Goal: Information Seeking & Learning: Learn about a topic

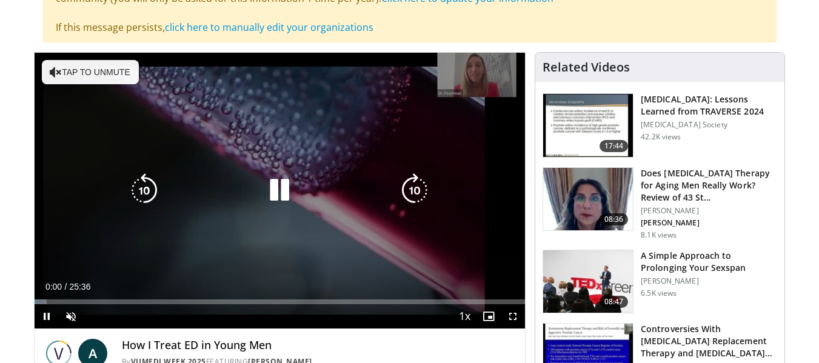
scroll to position [182, 0]
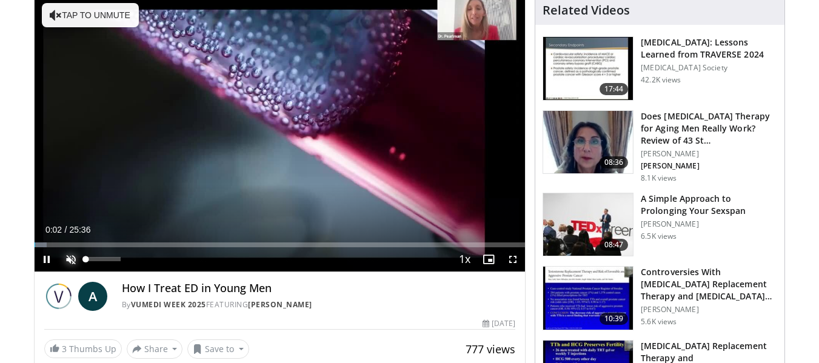
click at [67, 256] on span "Video Player" at bounding box center [71, 259] width 24 height 24
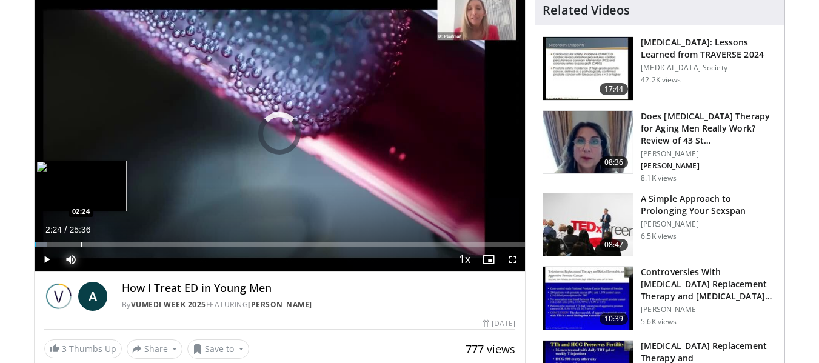
click at [80, 239] on div "Loaded : 2.58% 02:24 02:24" at bounding box center [280, 242] width 491 height 12
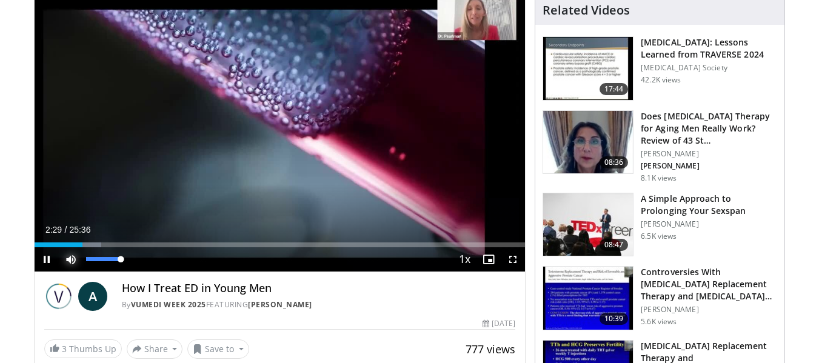
drag, startPoint x: 124, startPoint y: 256, endPoint x: 137, endPoint y: 256, distance: 13.3
click at [137, 256] on div "Mute 100%" at bounding box center [101, 259] width 85 height 24
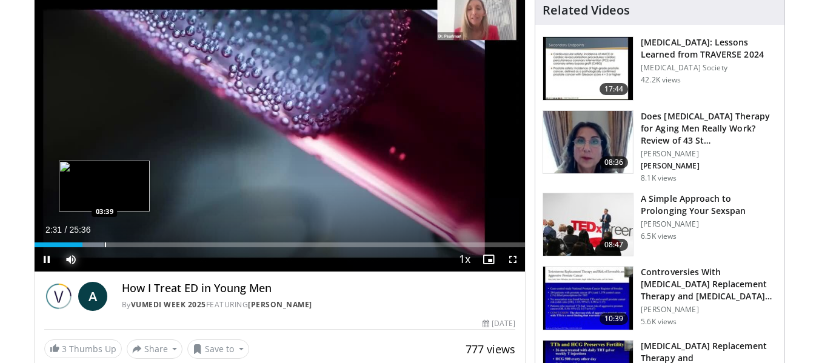
click at [105, 245] on div "Progress Bar" at bounding box center [105, 245] width 1 height 5
click at [123, 244] on div "Progress Bar" at bounding box center [123, 245] width 1 height 5
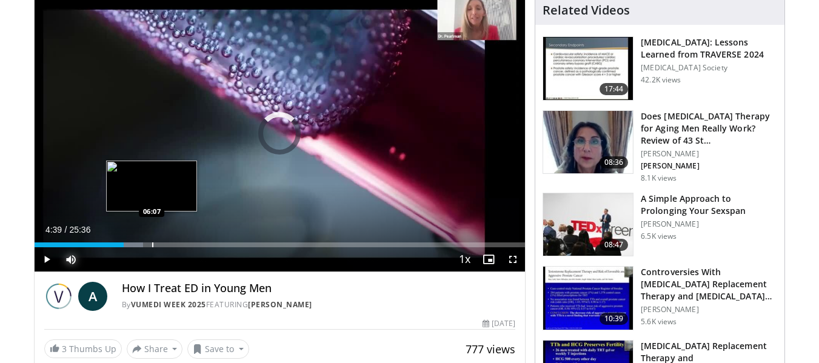
click at [153, 243] on div "Progress Bar" at bounding box center [152, 245] width 1 height 5
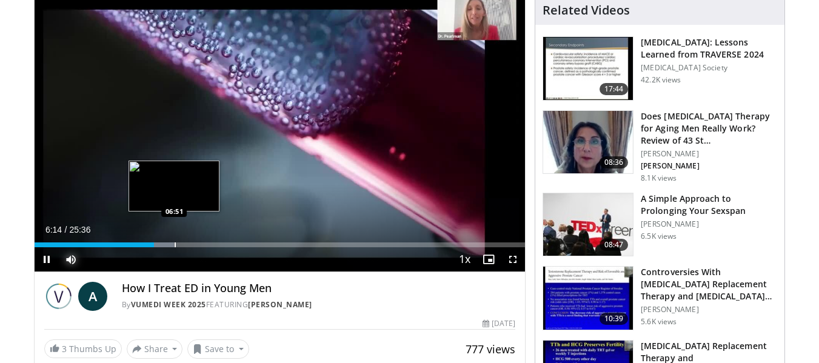
click at [175, 243] on div "Progress Bar" at bounding box center [175, 245] width 1 height 5
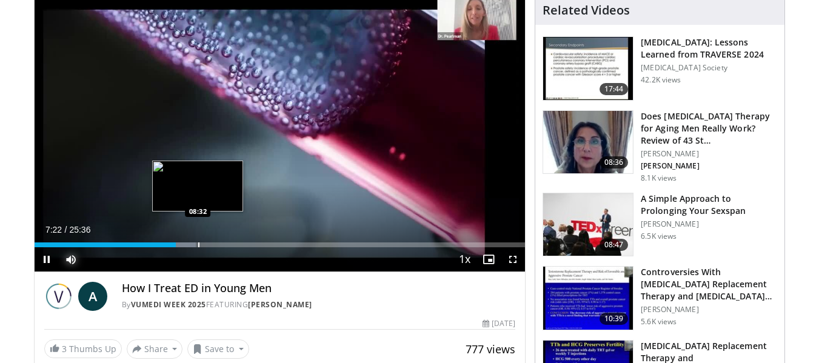
click at [198, 243] on div "Progress Bar" at bounding box center [198, 245] width 1 height 5
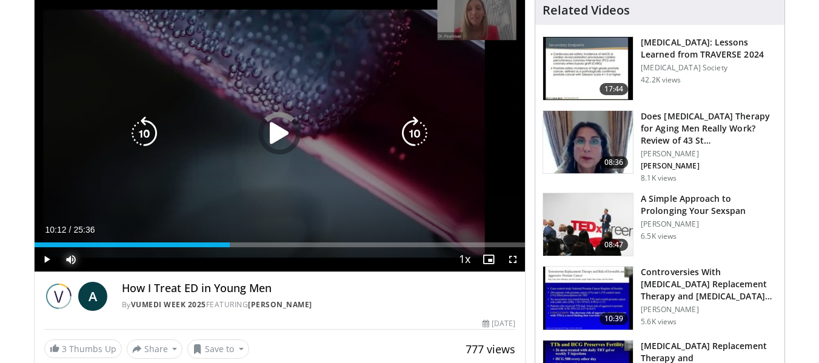
click at [230, 243] on div "Loaded : 37.45% 08:31 08:32" at bounding box center [280, 245] width 491 height 5
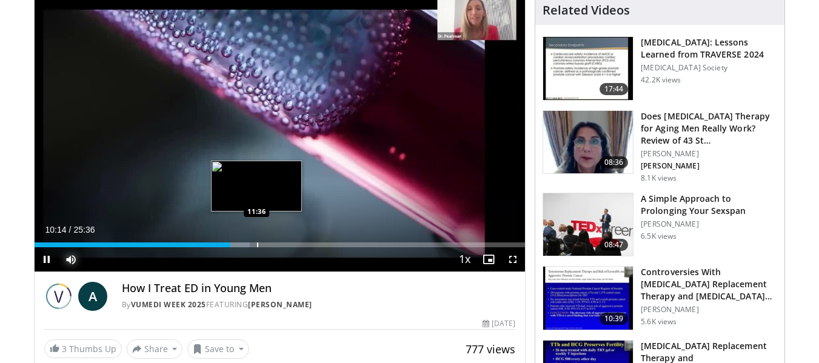
click at [257, 243] on div "Progress Bar" at bounding box center [257, 245] width 1 height 5
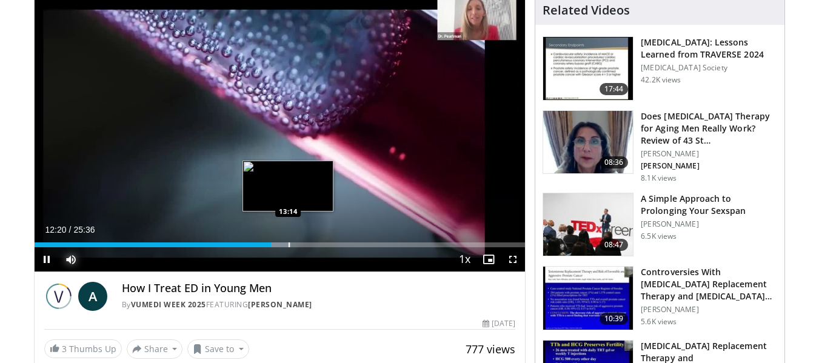
click at [289, 247] on div "Progress Bar" at bounding box center [289, 245] width 1 height 5
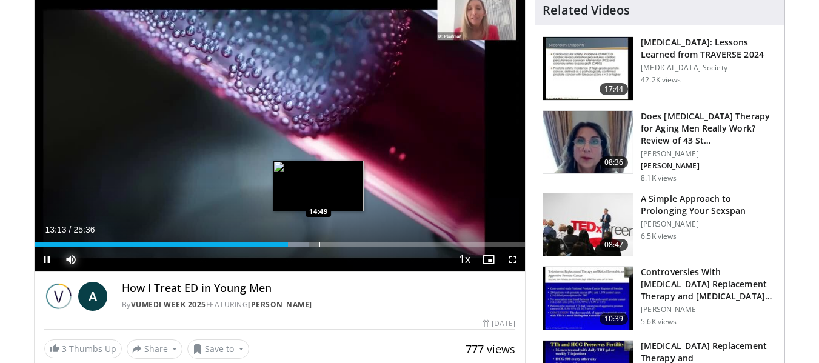
click at [319, 244] on div "Progress Bar" at bounding box center [319, 245] width 1 height 5
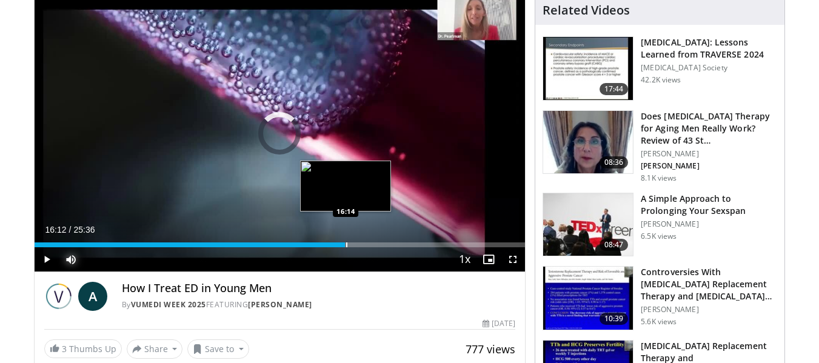
click at [346, 244] on div "Progress Bar" at bounding box center [346, 245] width 1 height 5
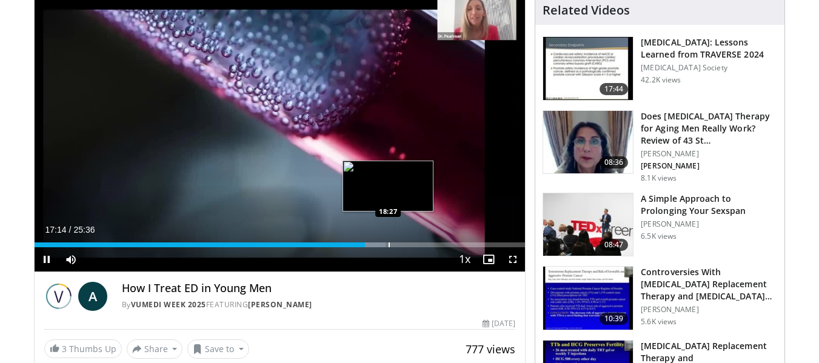
click at [389, 242] on video-js "**********" at bounding box center [280, 134] width 491 height 276
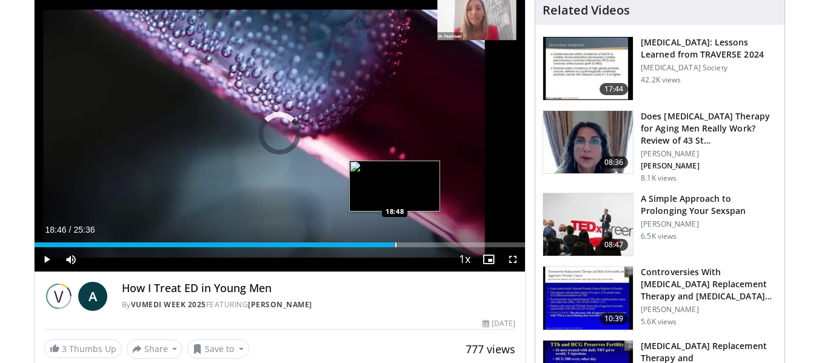
click at [395, 246] on div "Progress Bar" at bounding box center [395, 245] width 1 height 5
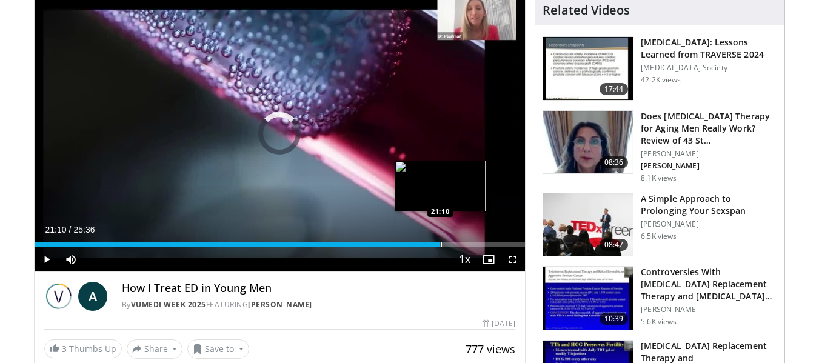
click at [440, 239] on div "Loaded : 78.77% 21:10 21:10" at bounding box center [280, 242] width 491 height 12
click at [470, 246] on div "Progress Bar" at bounding box center [470, 245] width 1 height 5
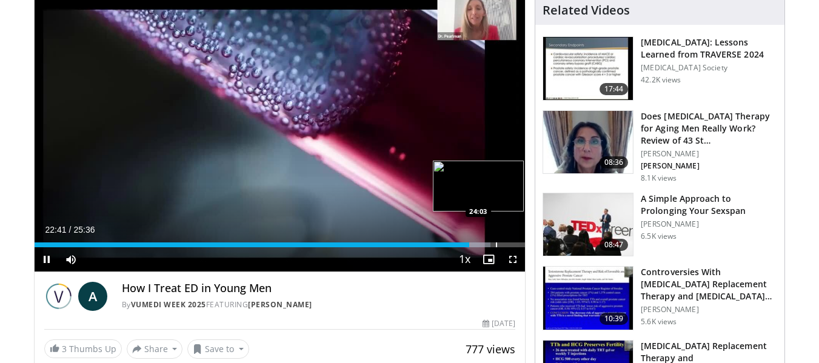
click at [496, 246] on div "Progress Bar" at bounding box center [496, 245] width 1 height 5
click at [514, 246] on div "Progress Bar" at bounding box center [514, 245] width 1 height 5
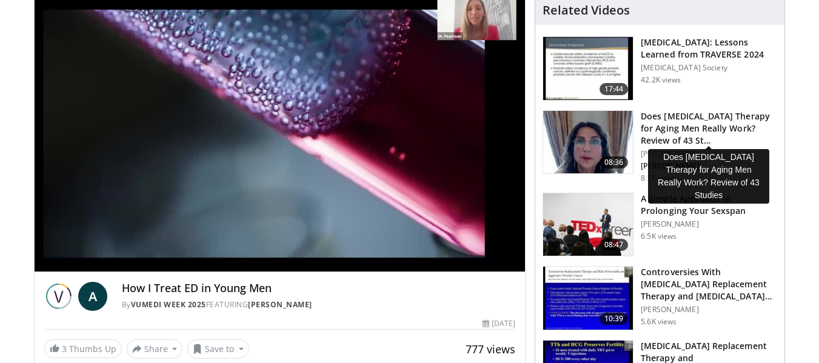
click at [683, 114] on h3 "Does [MEDICAL_DATA] Therapy for Aging Men Really Work? Review of 43 St…" at bounding box center [709, 128] width 136 height 36
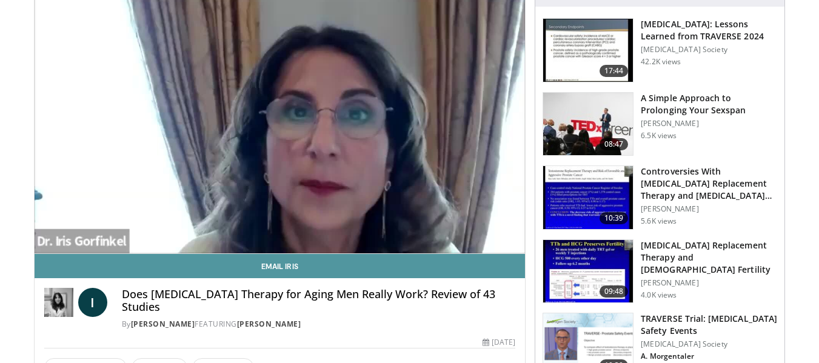
scroll to position [121, 0]
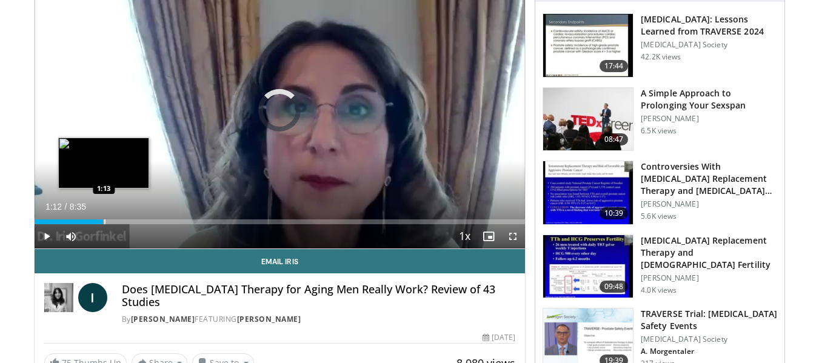
click at [103, 217] on div "Loaded : 0.00% 1:12 1:13" at bounding box center [280, 219] width 491 height 12
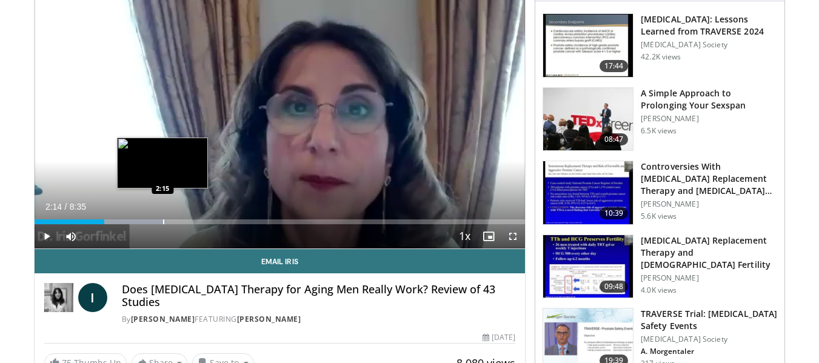
click at [163, 219] on div "Progress Bar" at bounding box center [163, 221] width 1 height 5
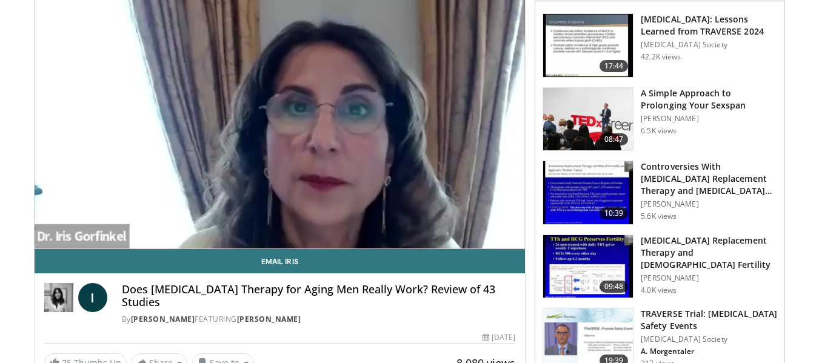
click at [199, 221] on div "10 seconds Tap to unmute" at bounding box center [280, 111] width 491 height 276
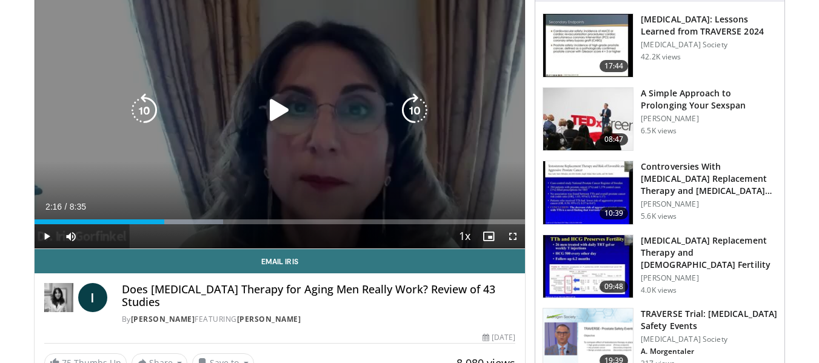
click at [273, 110] on icon "Video Player" at bounding box center [280, 110] width 34 height 34
click at [220, 221] on div "Loaded : 40.36% 2:24 3:19" at bounding box center [280, 221] width 491 height 5
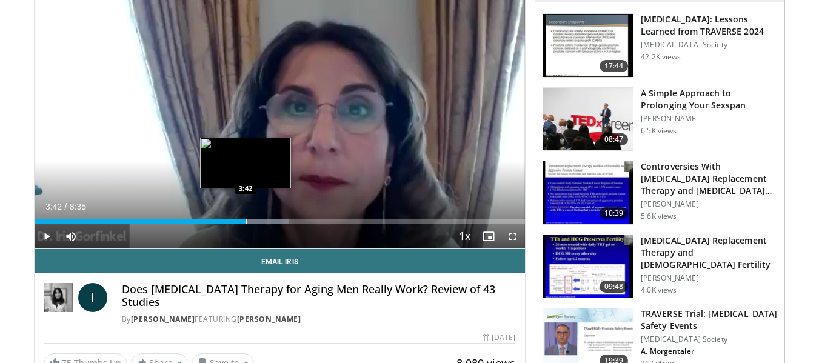
click at [246, 214] on div "Loaded : 51.90% 3:42 3:42" at bounding box center [280, 219] width 491 height 12
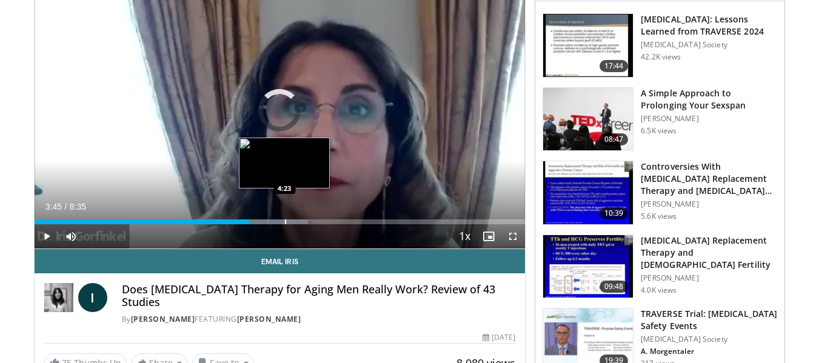
click at [285, 219] on div "Progress Bar" at bounding box center [285, 221] width 1 height 5
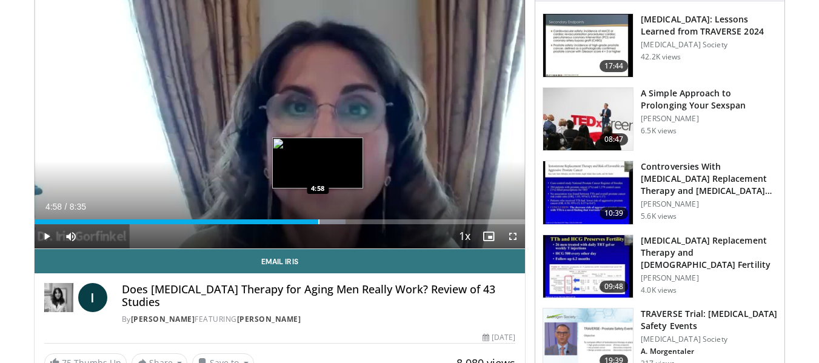
click at [318, 220] on div "Progress Bar" at bounding box center [318, 221] width 1 height 5
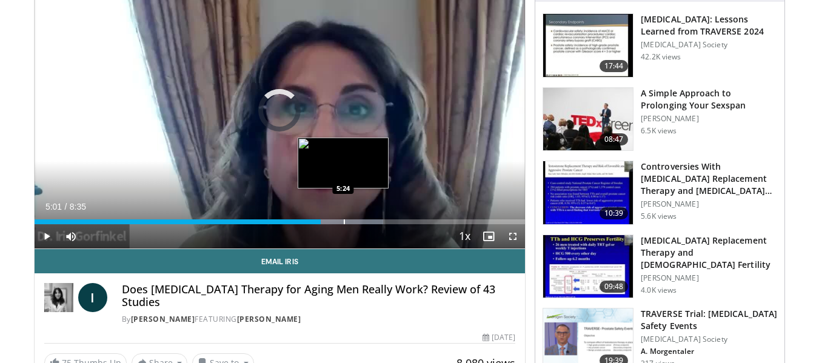
click at [344, 219] on div "Progress Bar" at bounding box center [344, 221] width 1 height 5
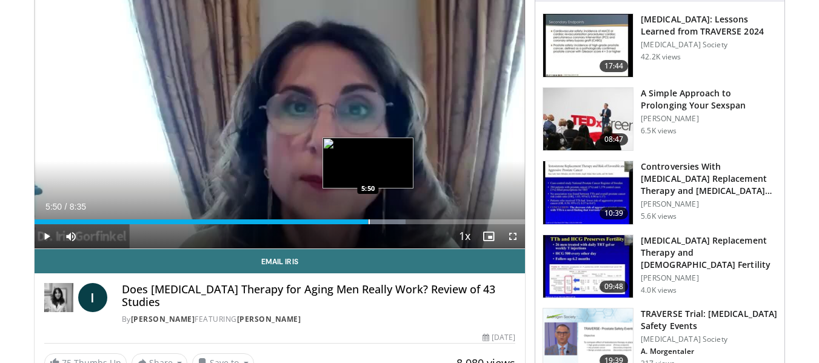
click at [368, 217] on div "Loaded : 75.59% 5:27 5:50" at bounding box center [280, 219] width 491 height 12
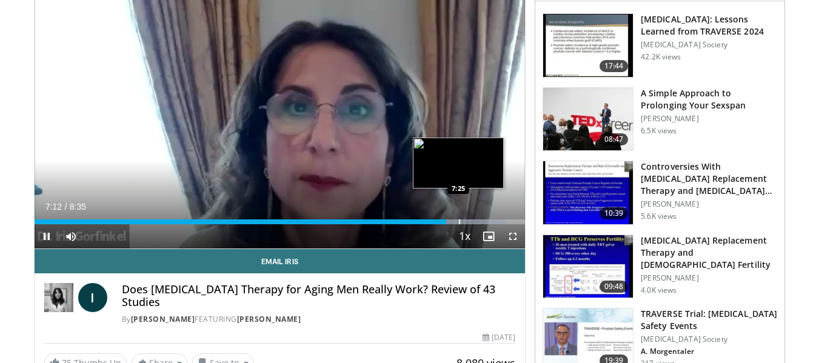
click at [459, 220] on div "Progress Bar" at bounding box center [459, 221] width 1 height 5
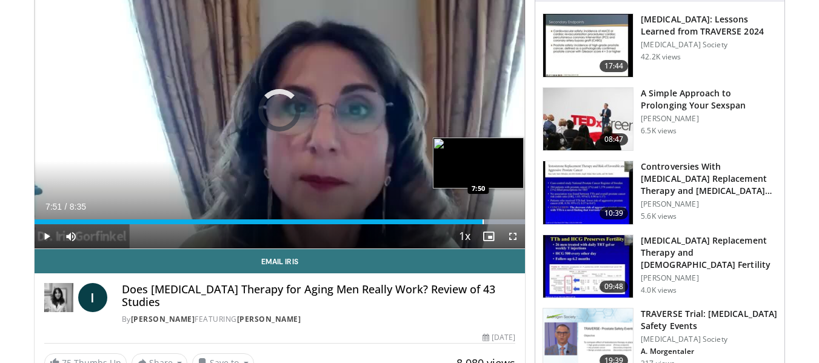
click at [483, 222] on div "Progress Bar" at bounding box center [483, 221] width 1 height 5
click at [500, 221] on div "Progress Bar" at bounding box center [500, 221] width 1 height 5
click at [497, 222] on video-js "**********" at bounding box center [280, 111] width 491 height 276
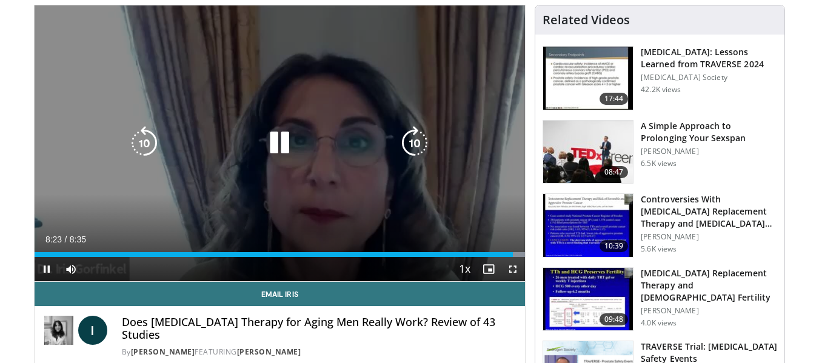
scroll to position [0, 0]
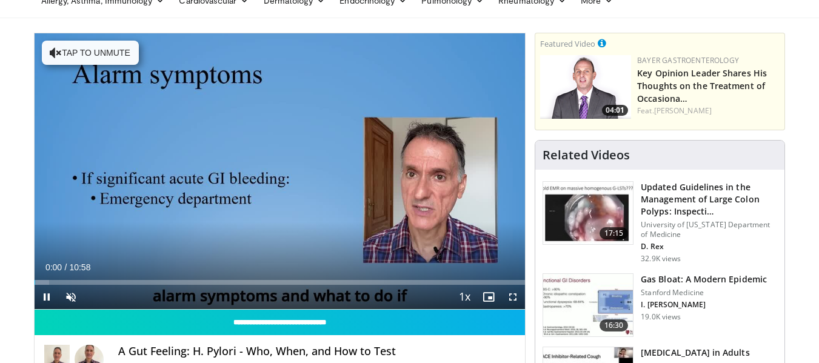
scroll to position [121, 0]
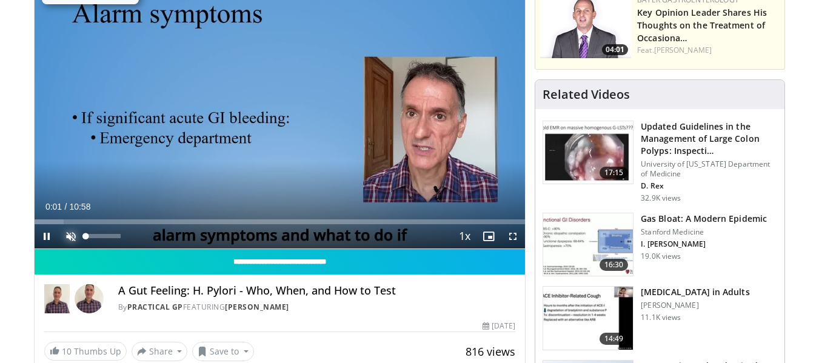
click at [76, 237] on span "Video Player" at bounding box center [71, 236] width 24 height 24
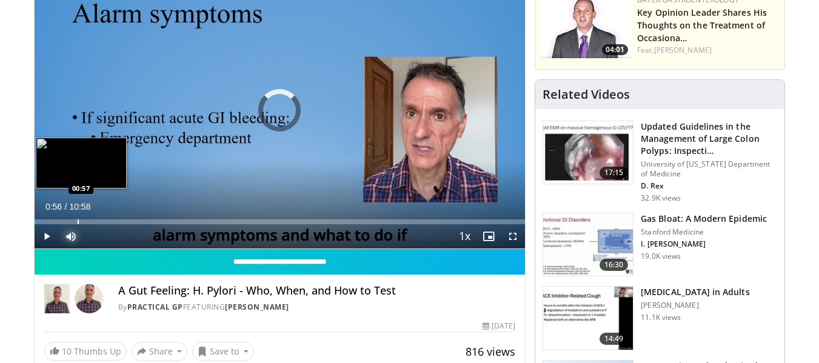
click at [78, 222] on div "Progress Bar" at bounding box center [78, 221] width 1 height 5
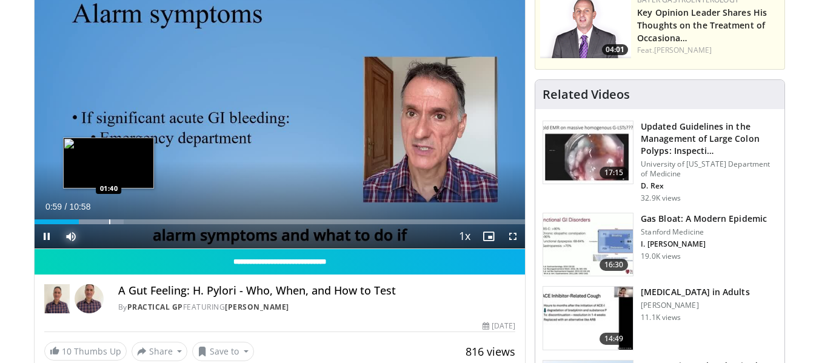
click at [109, 215] on div "Loaded : 18.18% 00:59 01:40" at bounding box center [280, 219] width 491 height 12
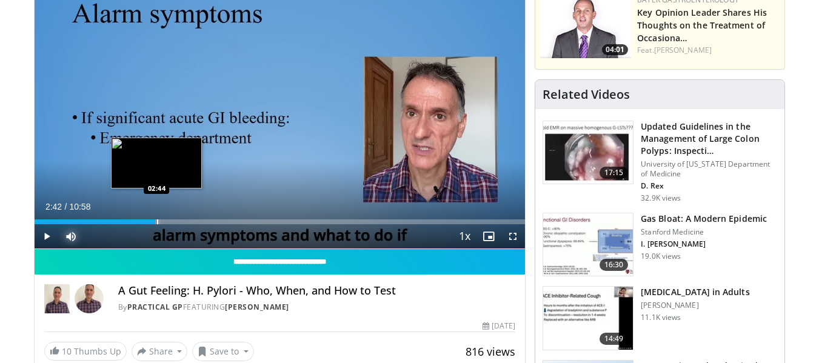
click at [156, 221] on div "Progress Bar" at bounding box center [124, 221] width 73 height 5
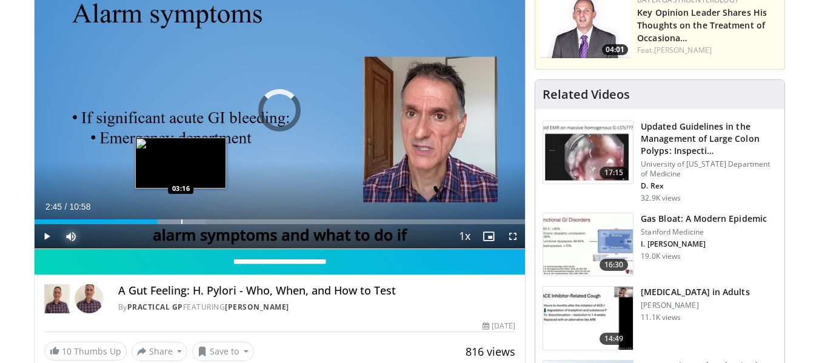
click at [181, 218] on div "Loaded : 34.85% 02:45 03:16" at bounding box center [280, 219] width 491 height 12
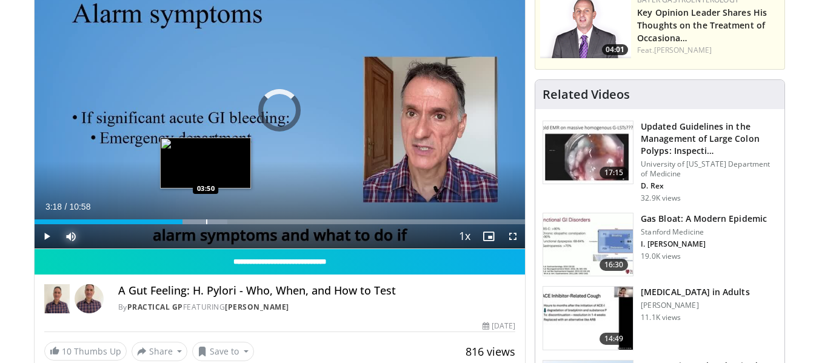
click at [206, 219] on div "Progress Bar" at bounding box center [206, 221] width 1 height 5
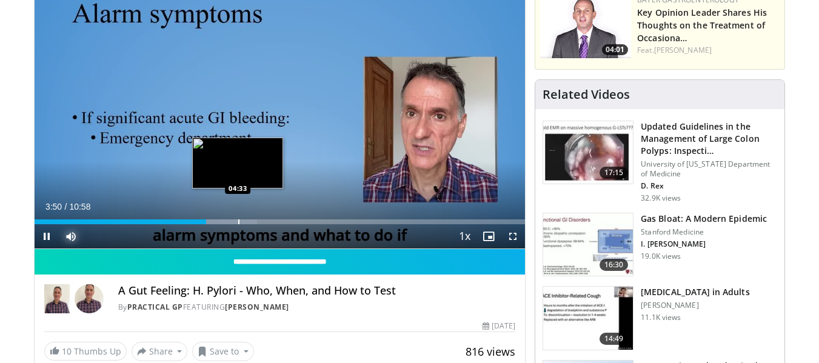
click at [237, 218] on div "Loaded : 45.45% 03:50 04:33" at bounding box center [280, 219] width 491 height 12
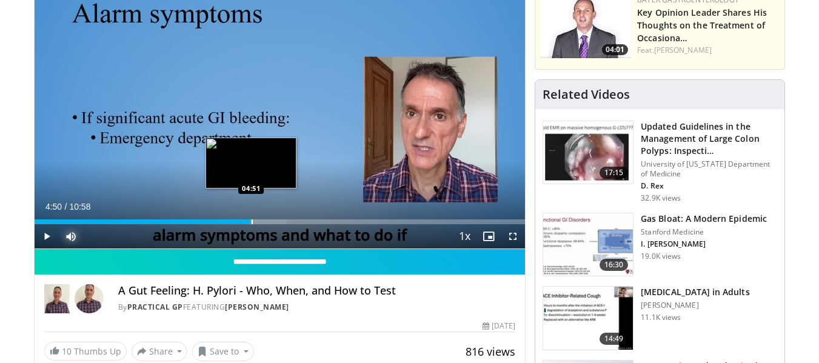
click at [252, 219] on div "Progress Bar" at bounding box center [252, 221] width 1 height 5
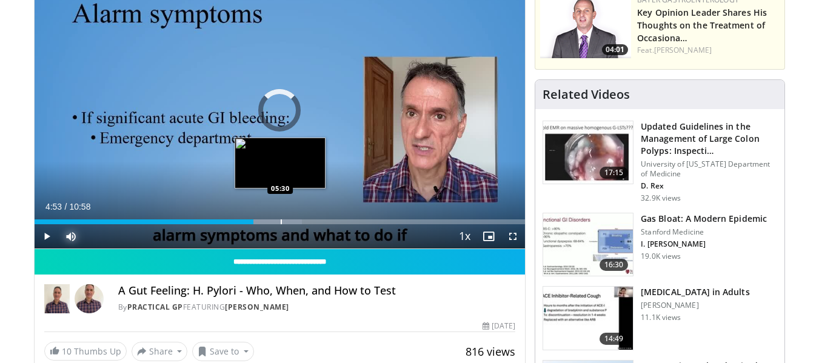
click at [281, 219] on div "Progress Bar" at bounding box center [281, 221] width 1 height 5
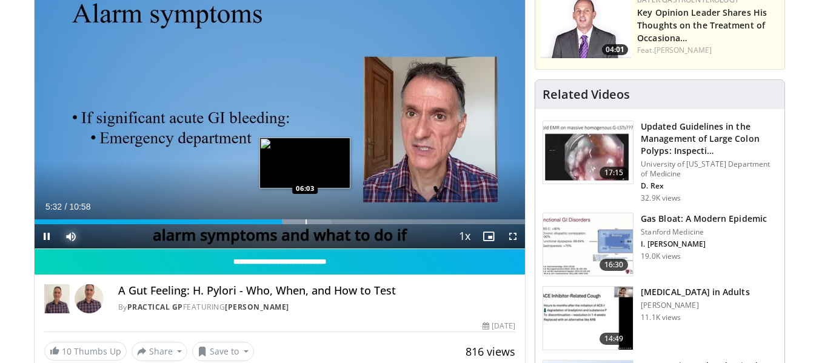
click at [305, 216] on div "Loaded : 60.61% 05:32 06:03" at bounding box center [280, 219] width 491 height 12
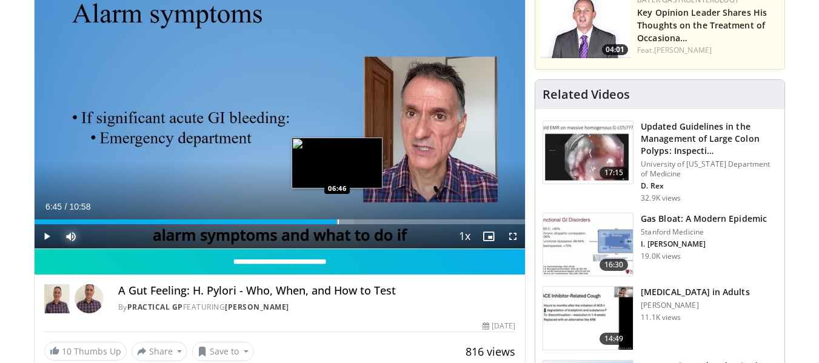
click at [338, 221] on div "Progress Bar" at bounding box center [338, 221] width 1 height 5
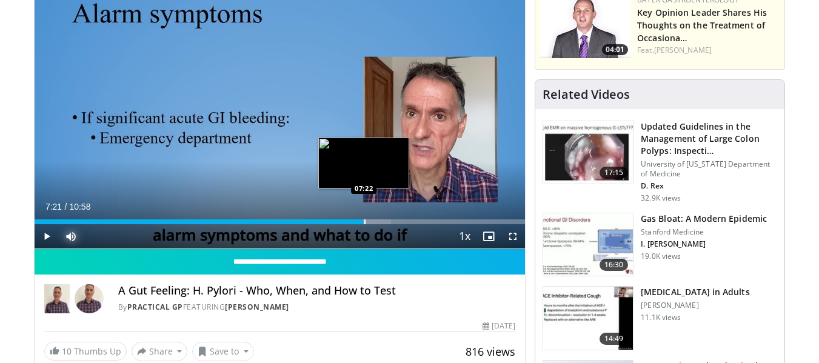
click at [364, 220] on div "Progress Bar" at bounding box center [364, 221] width 1 height 5
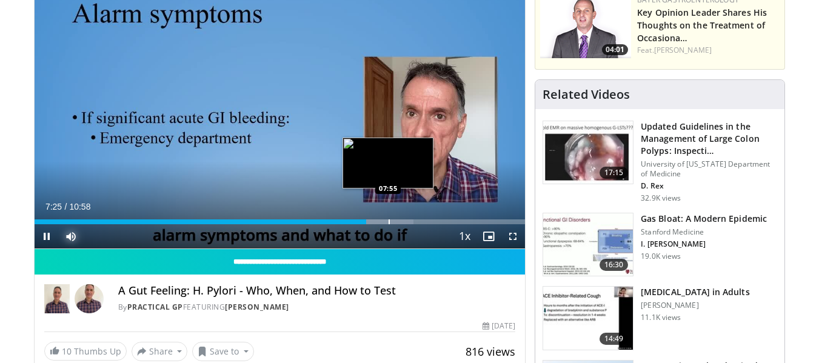
click at [389, 221] on div "Progress Bar" at bounding box center [389, 221] width 1 height 5
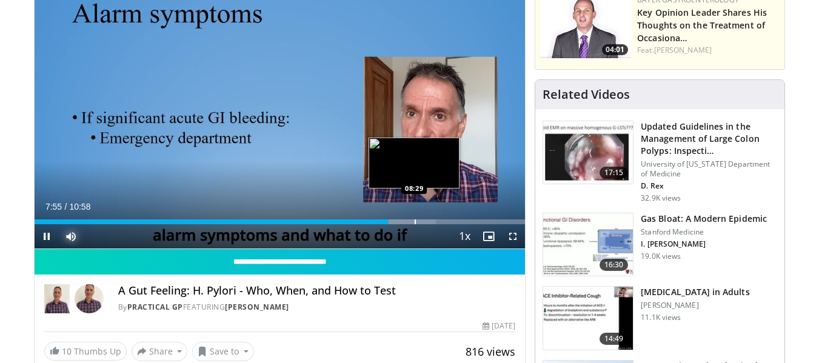
click at [415, 219] on div "Progress Bar" at bounding box center [415, 221] width 1 height 5
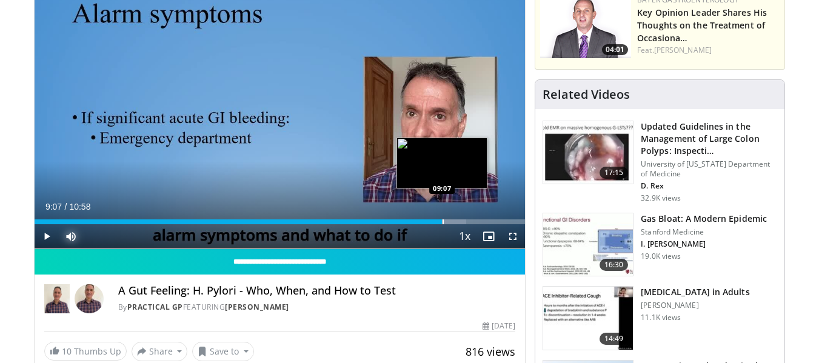
click at [442, 218] on div "Loaded : 88.03% 09:07 09:07" at bounding box center [280, 219] width 491 height 12
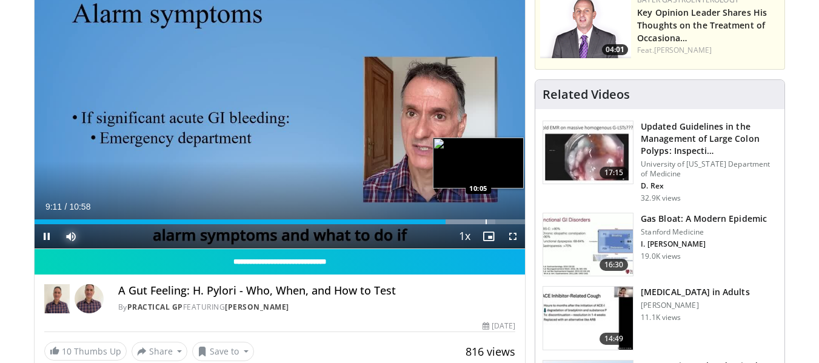
click at [486, 221] on div "Progress Bar" at bounding box center [486, 221] width 1 height 5
click at [503, 223] on div "Progress Bar" at bounding box center [503, 221] width 1 height 5
click at [498, 221] on div "10:22" at bounding box center [267, 221] width 464 height 5
click at [492, 221] on div "10:14" at bounding box center [264, 221] width 458 height 5
click at [518, 219] on div "Progress Bar" at bounding box center [517, 221] width 1 height 5
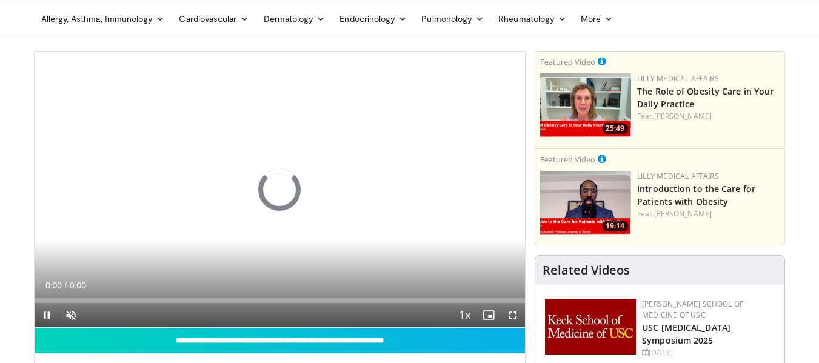
scroll to position [61, 0]
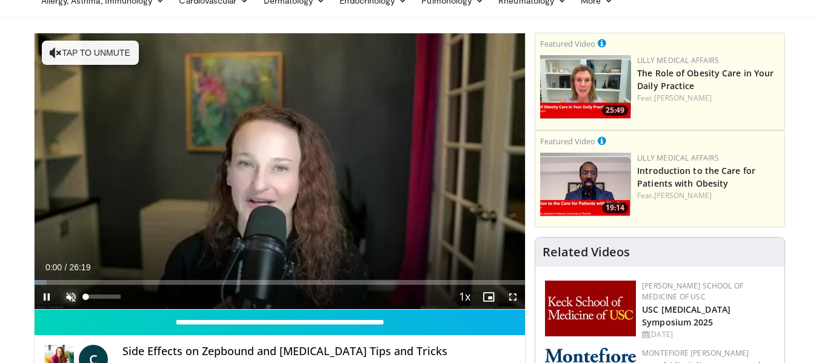
click at [67, 290] on span "Video Player" at bounding box center [71, 297] width 24 height 24
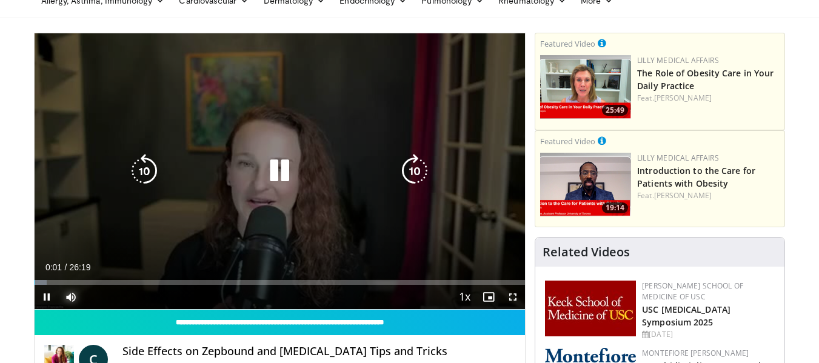
click at [78, 282] on div "Loaded : 2.52% 00:01 10:04" at bounding box center [280, 282] width 491 height 5
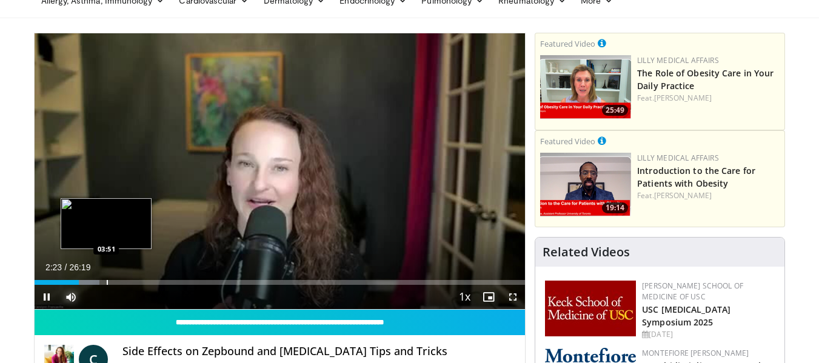
click at [107, 282] on div "Progress Bar" at bounding box center [107, 282] width 1 height 5
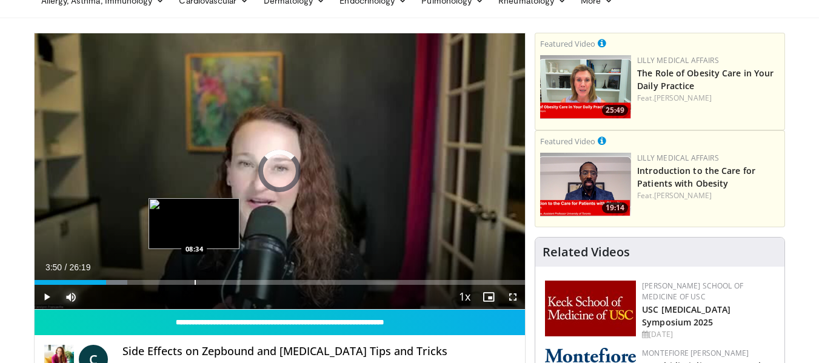
click at [195, 283] on div "Progress Bar" at bounding box center [195, 282] width 1 height 5
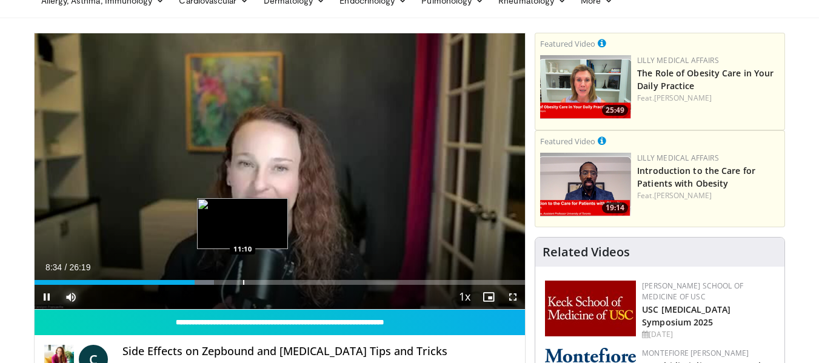
click at [243, 281] on div "Progress Bar" at bounding box center [243, 282] width 1 height 5
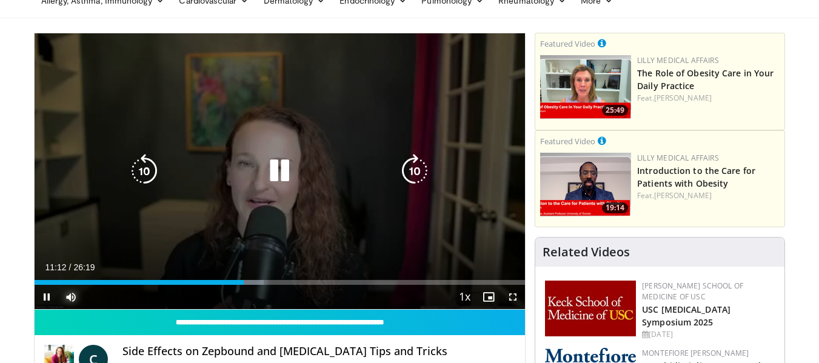
click at [278, 280] on div "Loaded : 46.78% 11:12 11:10" at bounding box center [280, 282] width 491 height 5
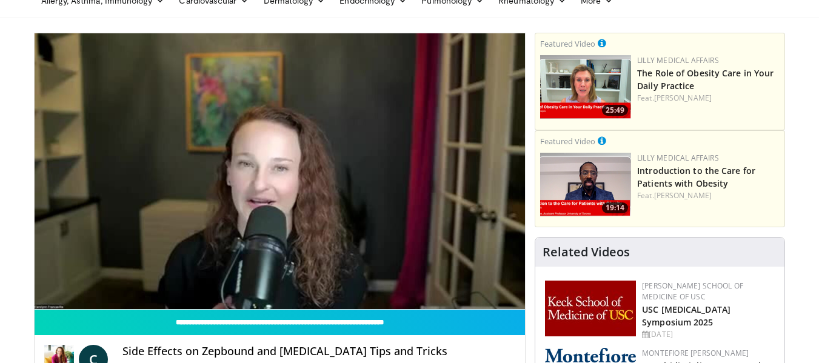
click at [304, 279] on video-js "**********" at bounding box center [280, 171] width 491 height 276
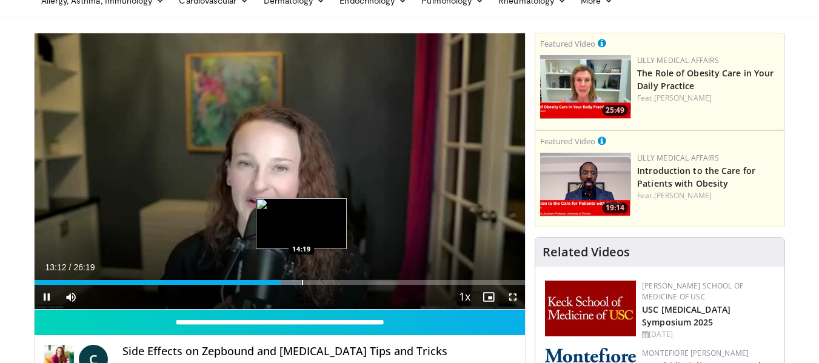
click at [302, 281] on div "Progress Bar" at bounding box center [302, 282] width 1 height 5
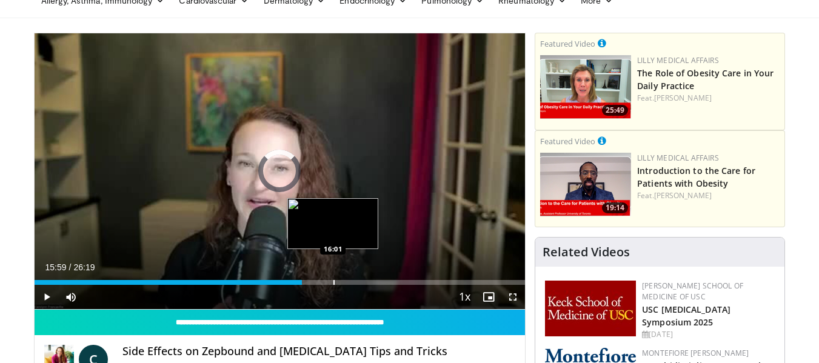
click at [333, 282] on div "Progress Bar" at bounding box center [333, 282] width 1 height 5
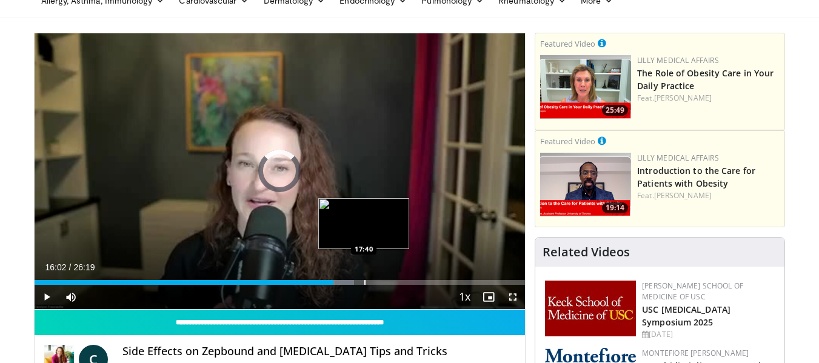
click at [364, 280] on div "Progress Bar" at bounding box center [364, 282] width 1 height 5
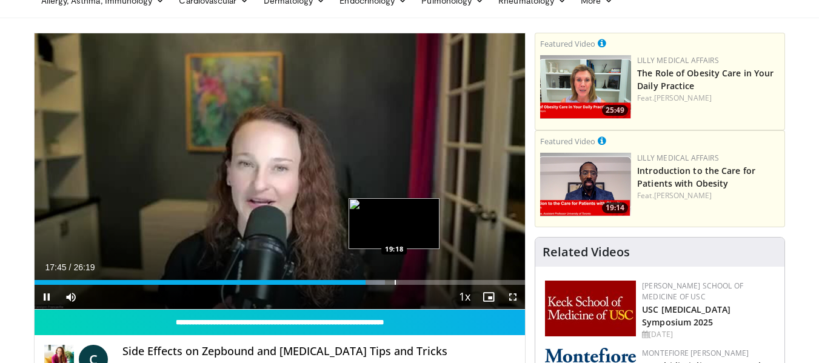
click at [395, 280] on div "Progress Bar" at bounding box center [395, 282] width 1 height 5
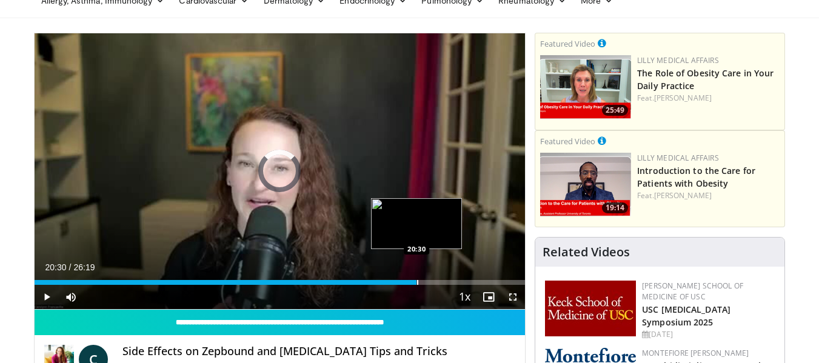
click at [417, 278] on div "Loaded : 77.77% 19:23 20:30" at bounding box center [280, 279] width 491 height 12
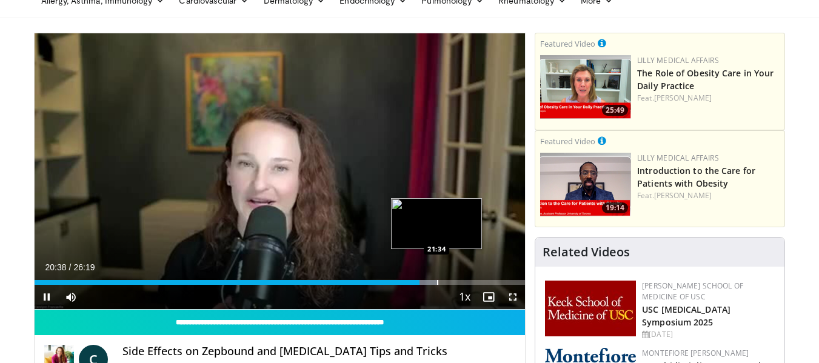
click at [437, 282] on div "Progress Bar" at bounding box center [437, 282] width 1 height 5
click at [454, 281] on div "Progress Bar" at bounding box center [441, 282] width 29 height 5
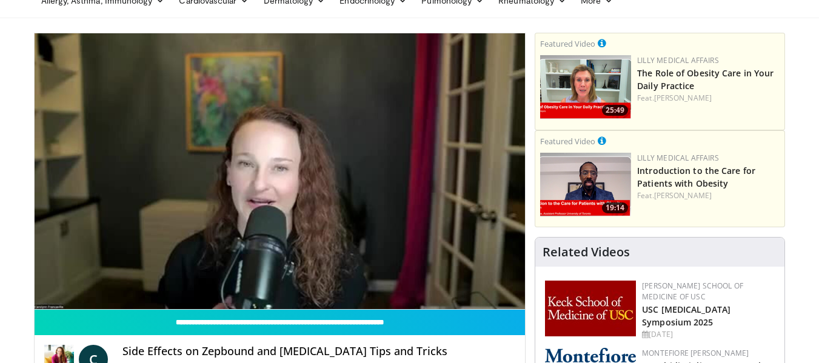
click at [473, 282] on div "10 seconds Tap to unmute" at bounding box center [280, 171] width 491 height 276
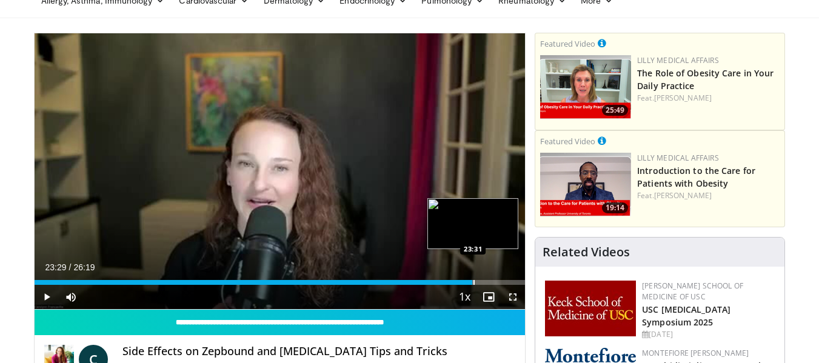
click at [474, 282] on div "Progress Bar" at bounding box center [474, 282] width 1 height 5
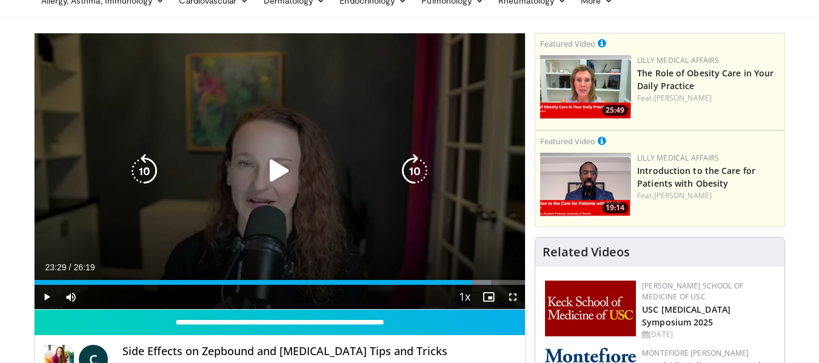
click at [281, 169] on icon "Video Player" at bounding box center [280, 171] width 34 height 34
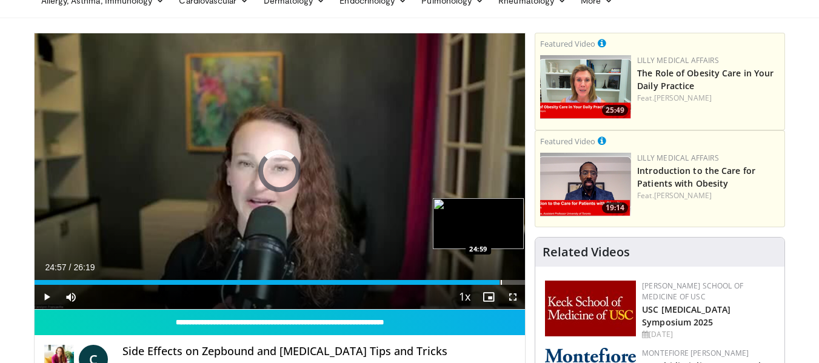
click at [500, 281] on div "Loaded : 93.57% 23:32 24:59" at bounding box center [280, 282] width 491 height 5
